Goal: Information Seeking & Learning: Learn about a topic

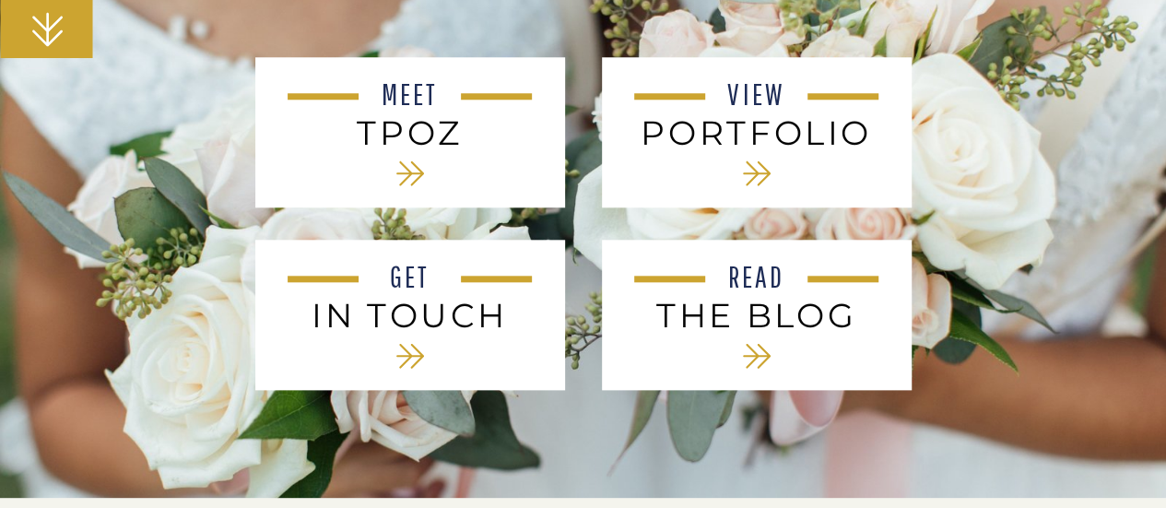
scroll to position [865, 0]
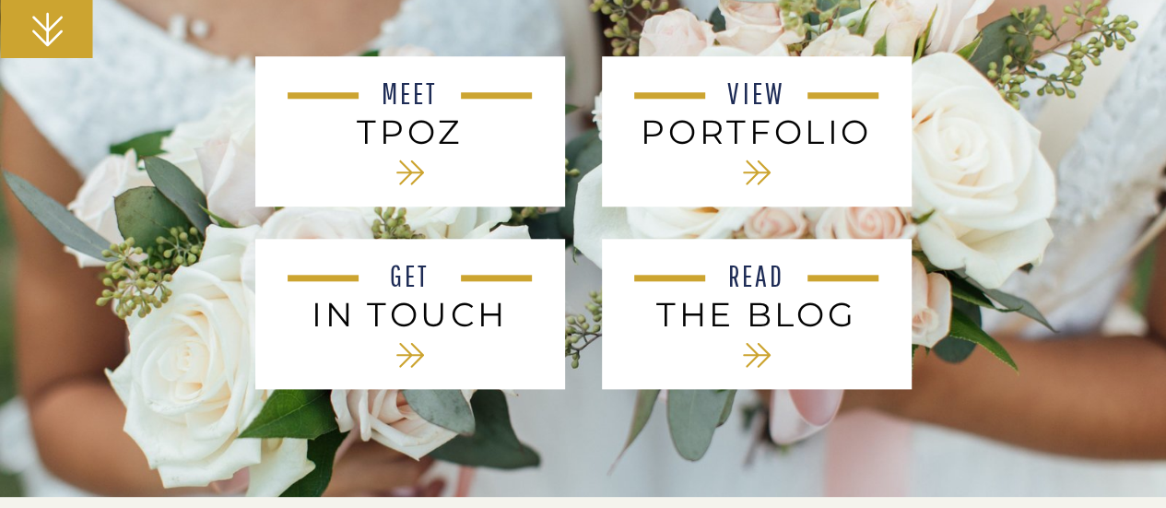
click at [460, 123] on h3 "tPoz" at bounding box center [410, 131] width 249 height 38
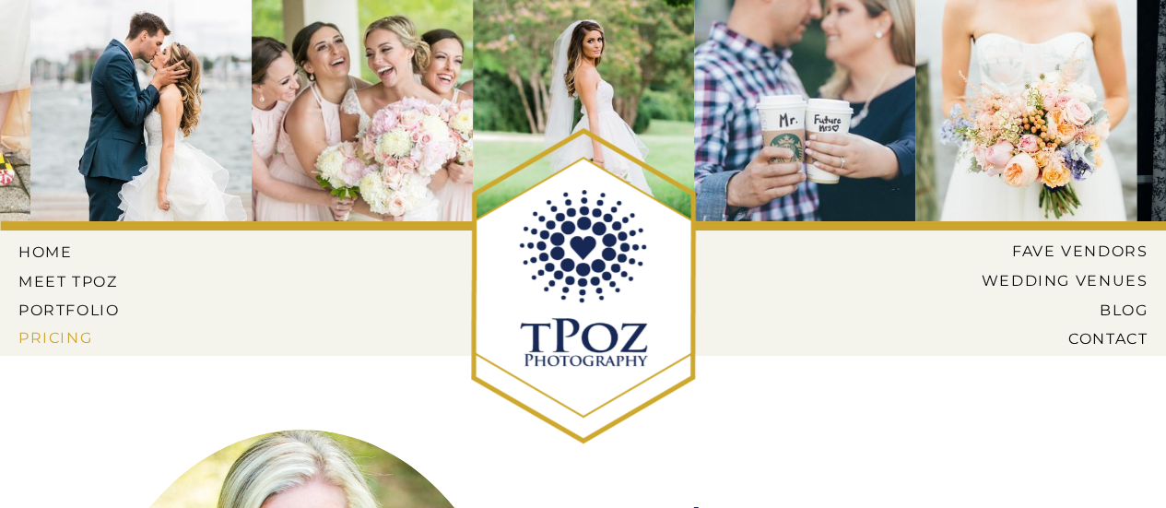
click at [74, 335] on nav "Pricing" at bounding box center [70, 337] width 105 height 17
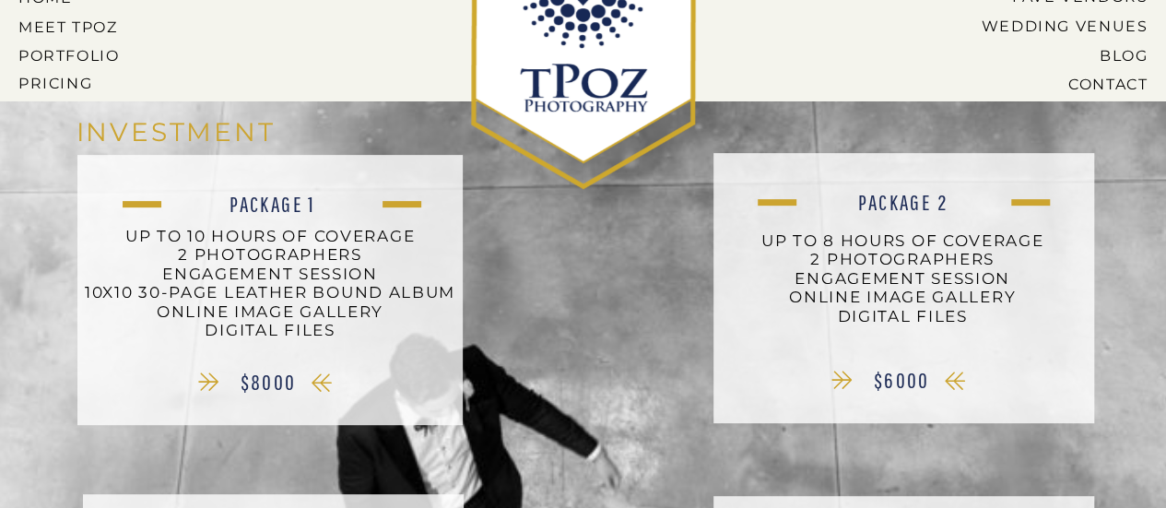
scroll to position [255, 0]
